Goal: Check status: Check status

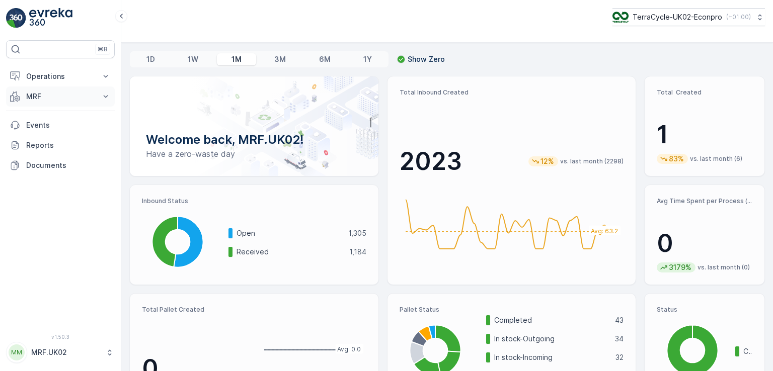
click at [66, 99] on p "MRF" at bounding box center [60, 97] width 68 height 10
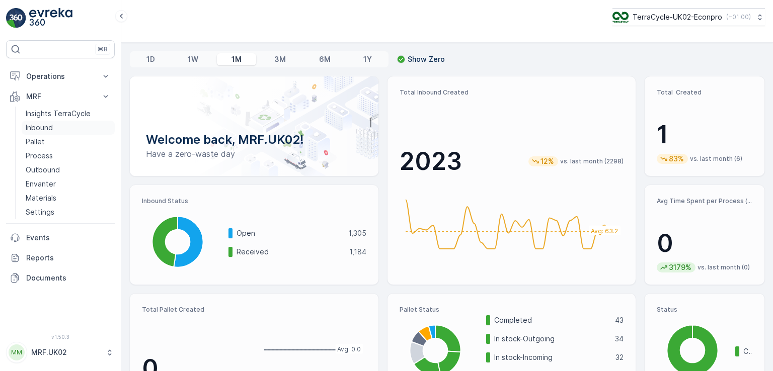
click at [50, 126] on p "Inbound" at bounding box center [39, 128] width 27 height 10
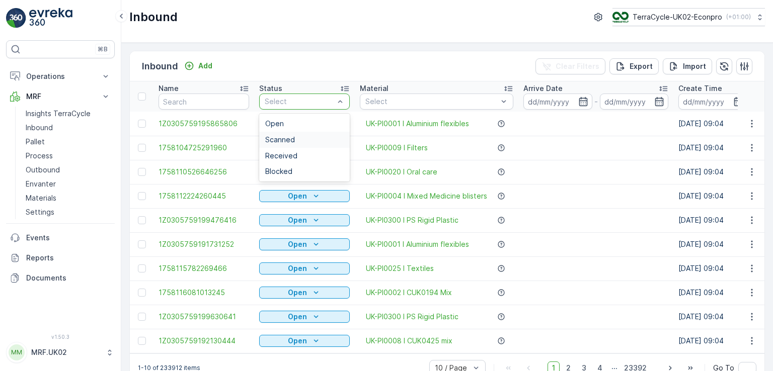
click at [297, 136] on div "Scanned" at bounding box center [304, 140] width 79 height 8
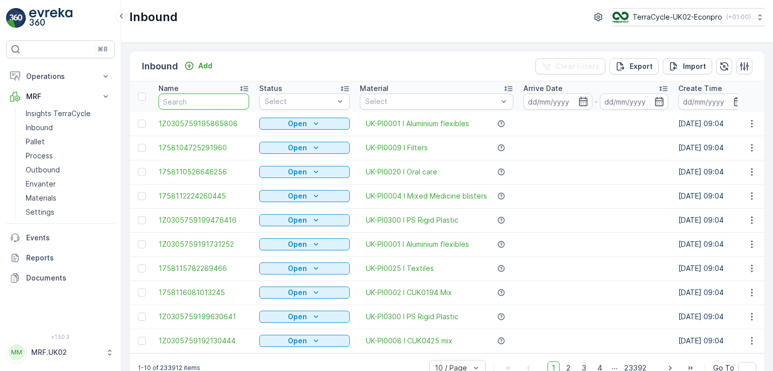
click at [221, 102] on input "text" at bounding box center [204, 102] width 91 height 16
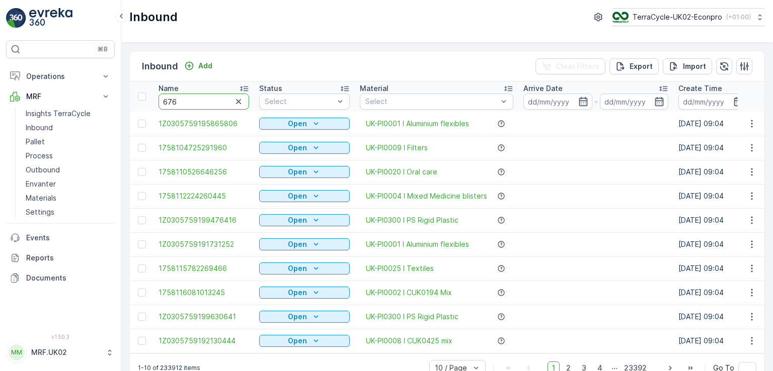
type input "6762"
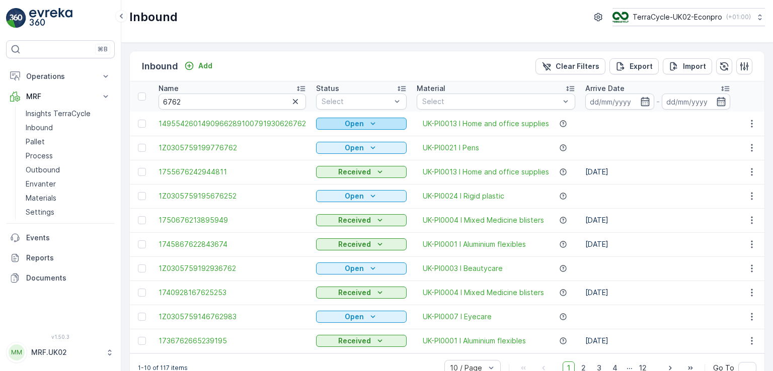
click at [348, 123] on p "Open" at bounding box center [354, 124] width 19 height 10
click at [339, 151] on span "Scanned" at bounding box center [333, 152] width 30 height 10
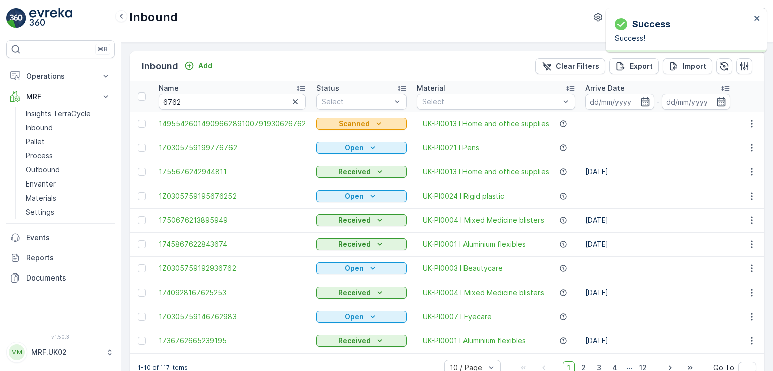
click at [363, 120] on p "Scanned" at bounding box center [354, 124] width 31 height 10
click at [336, 143] on span "Open" at bounding box center [327, 138] width 19 height 10
